Goal: Go to known website: Go to known website

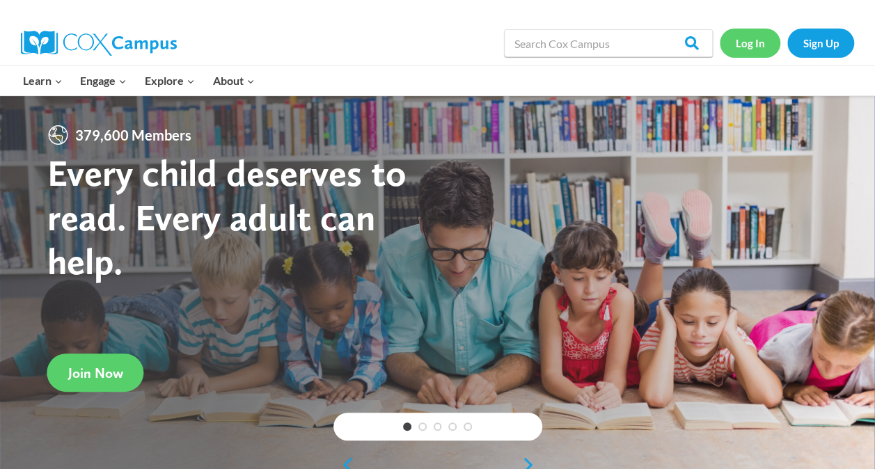
click at [759, 47] on link "Log In" at bounding box center [750, 43] width 61 height 29
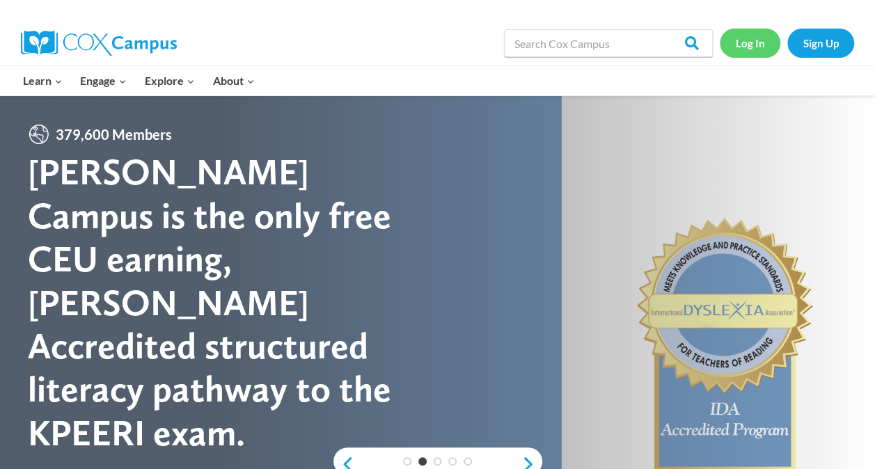
click at [758, 42] on link "Log In" at bounding box center [750, 43] width 61 height 29
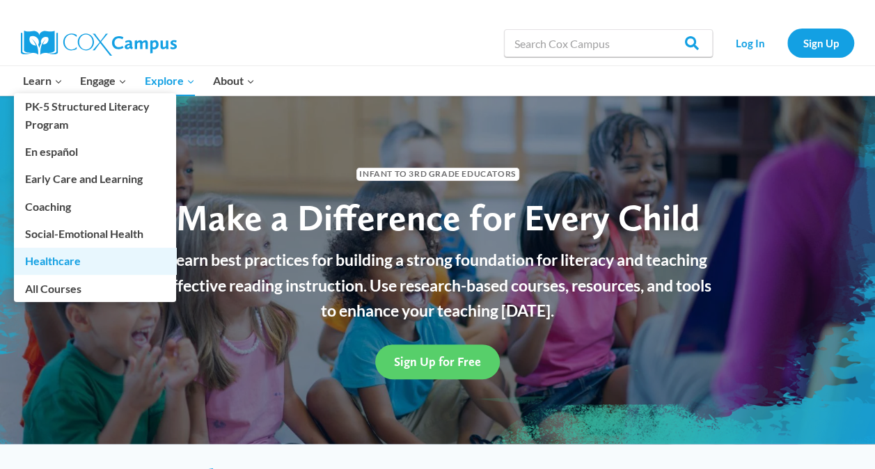
click at [62, 259] on link "Healthcare" at bounding box center [95, 261] width 162 height 26
